Goal: Task Accomplishment & Management: Complete application form

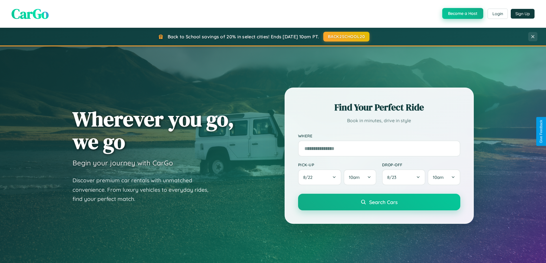
click at [462, 14] on button "Become a Host" at bounding box center [462, 13] width 41 height 11
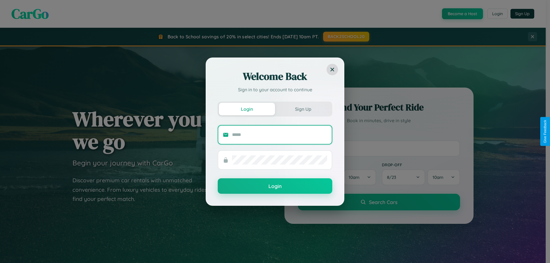
click at [280, 135] on input "text" at bounding box center [279, 134] width 95 height 9
type input "**********"
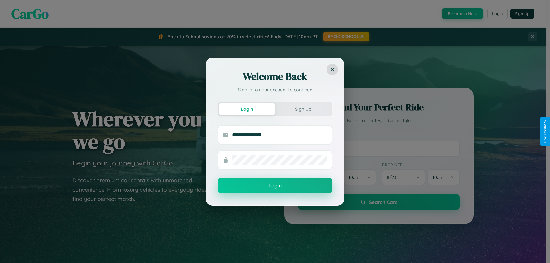
click at [275, 186] on button "Login" at bounding box center [275, 185] width 115 height 15
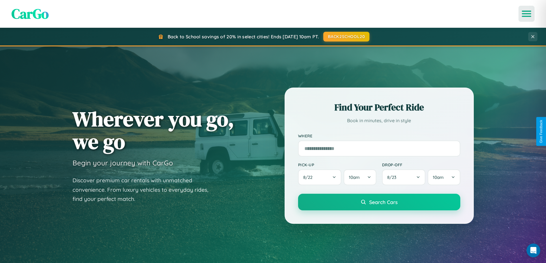
click at [526, 14] on icon "Open menu" at bounding box center [526, 13] width 8 height 5
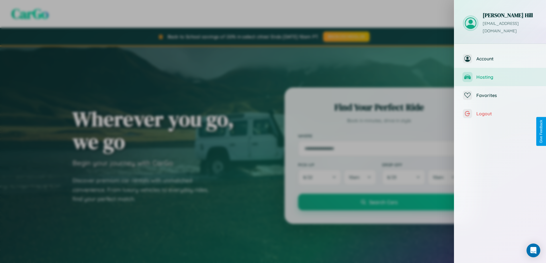
click at [500, 74] on span "Hosting" at bounding box center [506, 77] width 61 height 6
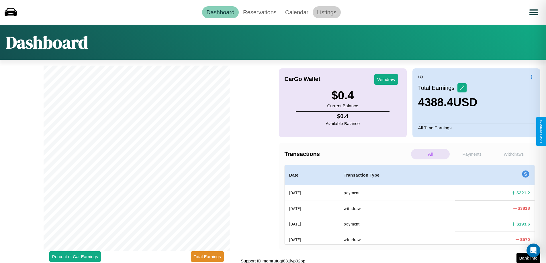
click at [326, 12] on link "Listings" at bounding box center [327, 12] width 28 height 12
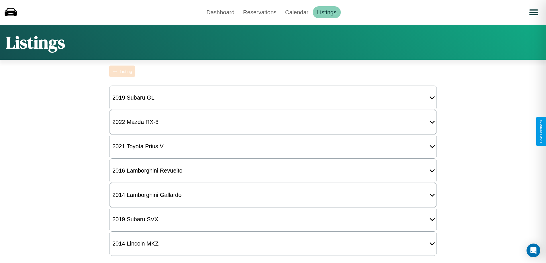
click at [122, 71] on div "Listing" at bounding box center [126, 71] width 12 height 5
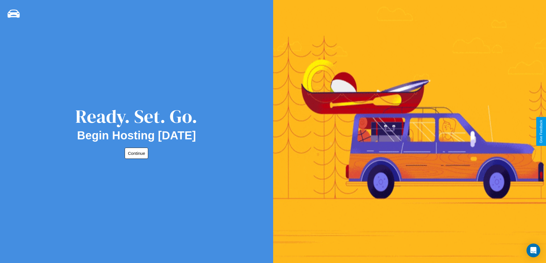
click at [135, 153] on button "Continue" at bounding box center [136, 153] width 23 height 11
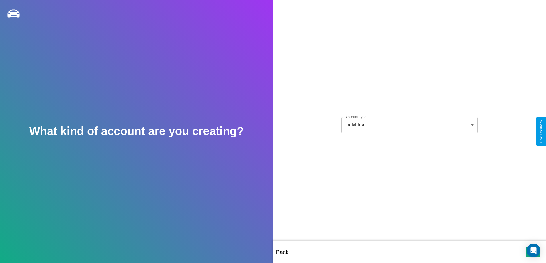
click at [409, 125] on body "**********" at bounding box center [273, 135] width 546 height 271
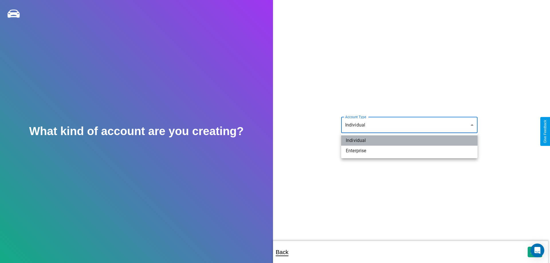
click at [409, 141] on li "Individual" at bounding box center [409, 140] width 136 height 10
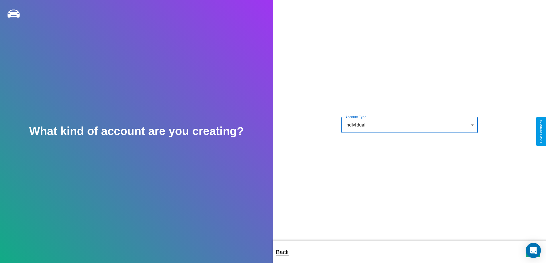
click at [533, 252] on icon "Open Intercom Messenger" at bounding box center [533, 250] width 7 height 7
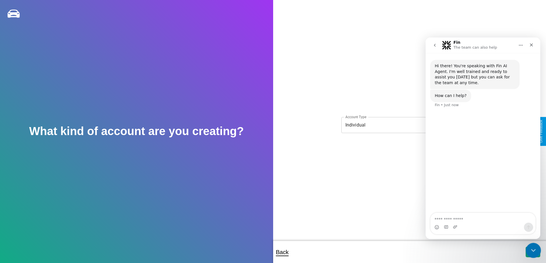
click at [532, 251] on icon "Close Intercom Messenger" at bounding box center [532, 249] width 7 height 7
